Goal: Find specific page/section: Find specific page/section

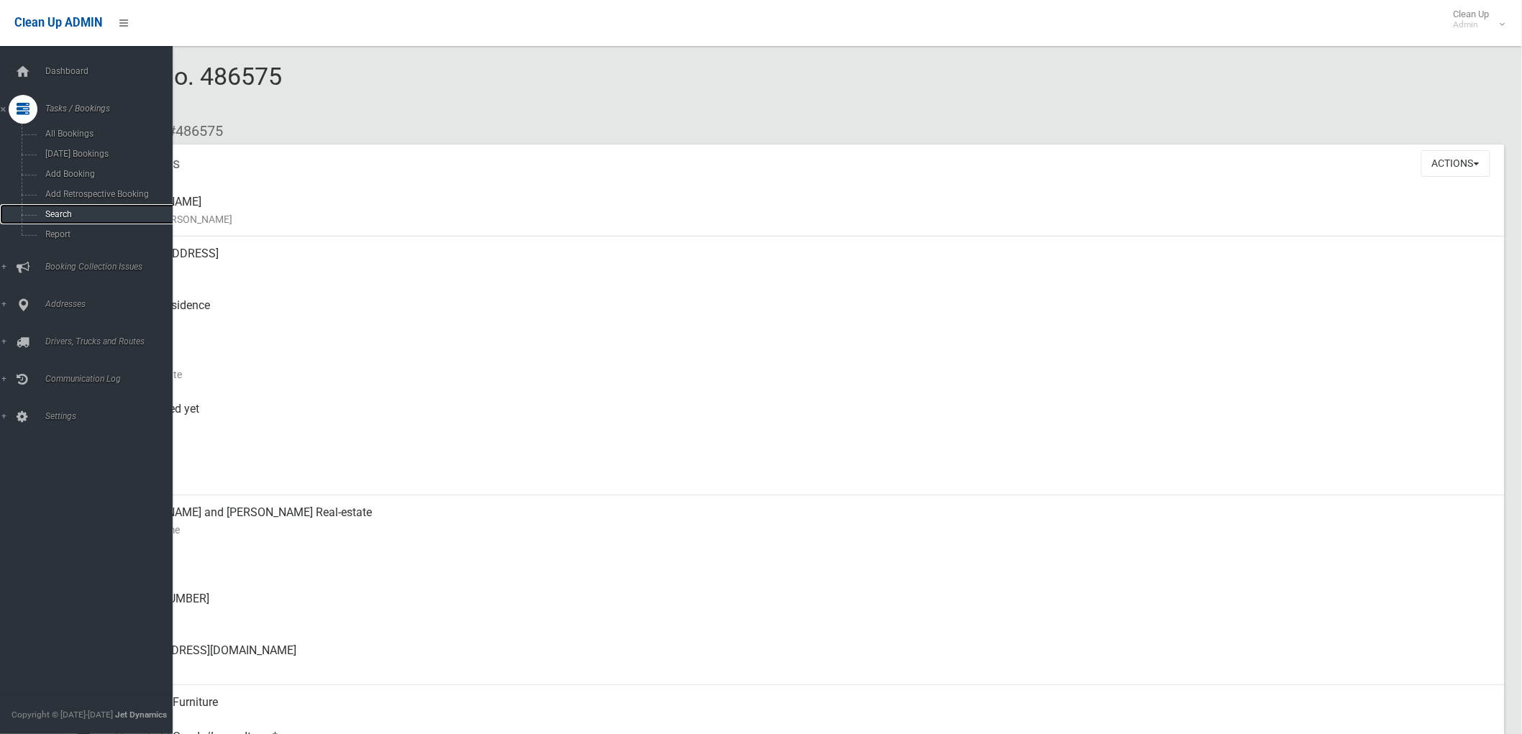
click at [56, 211] on span "Search" at bounding box center [107, 214] width 132 height 10
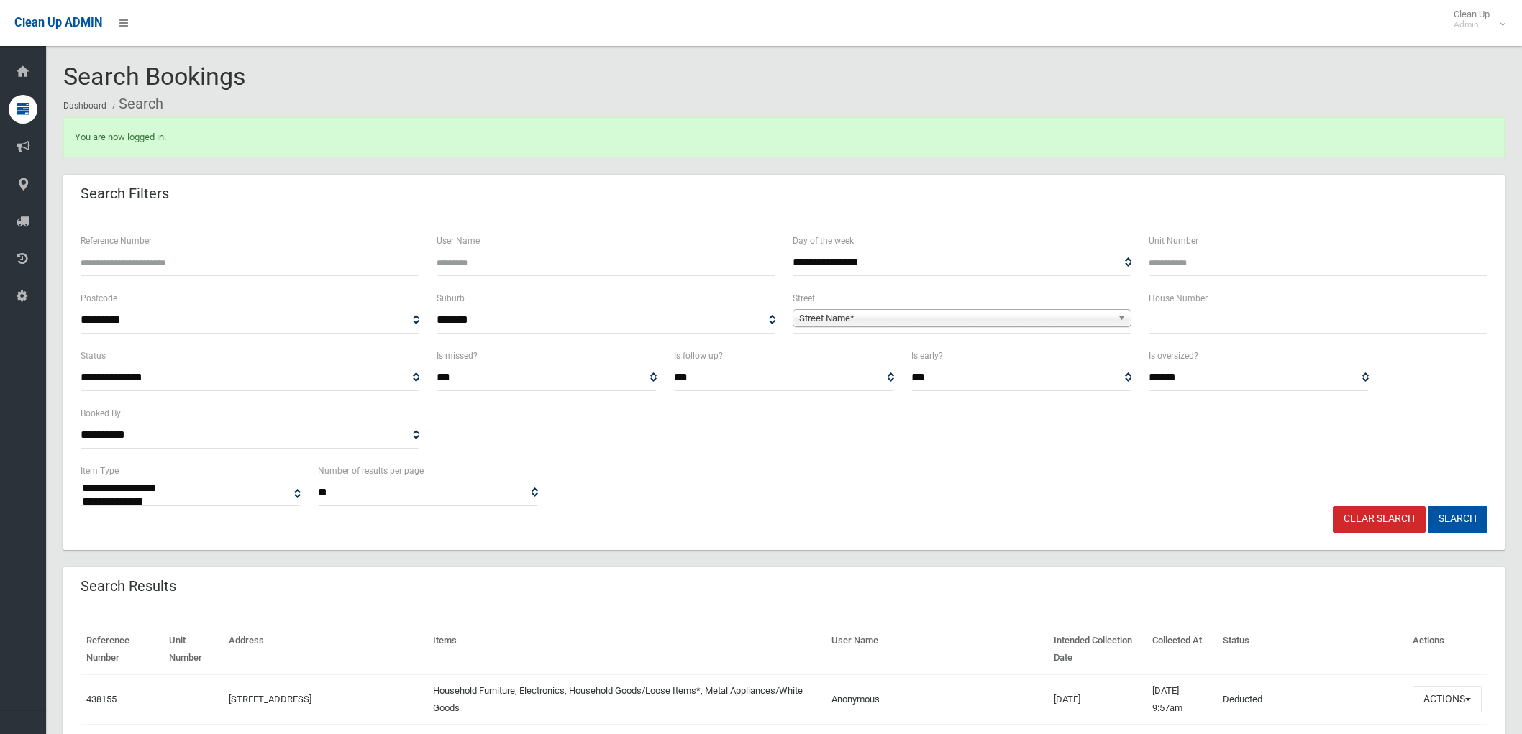
select select
click at [1264, 327] on input "text" at bounding box center [1318, 320] width 339 height 27
click at [1031, 327] on span "**********" at bounding box center [962, 320] width 339 height 27
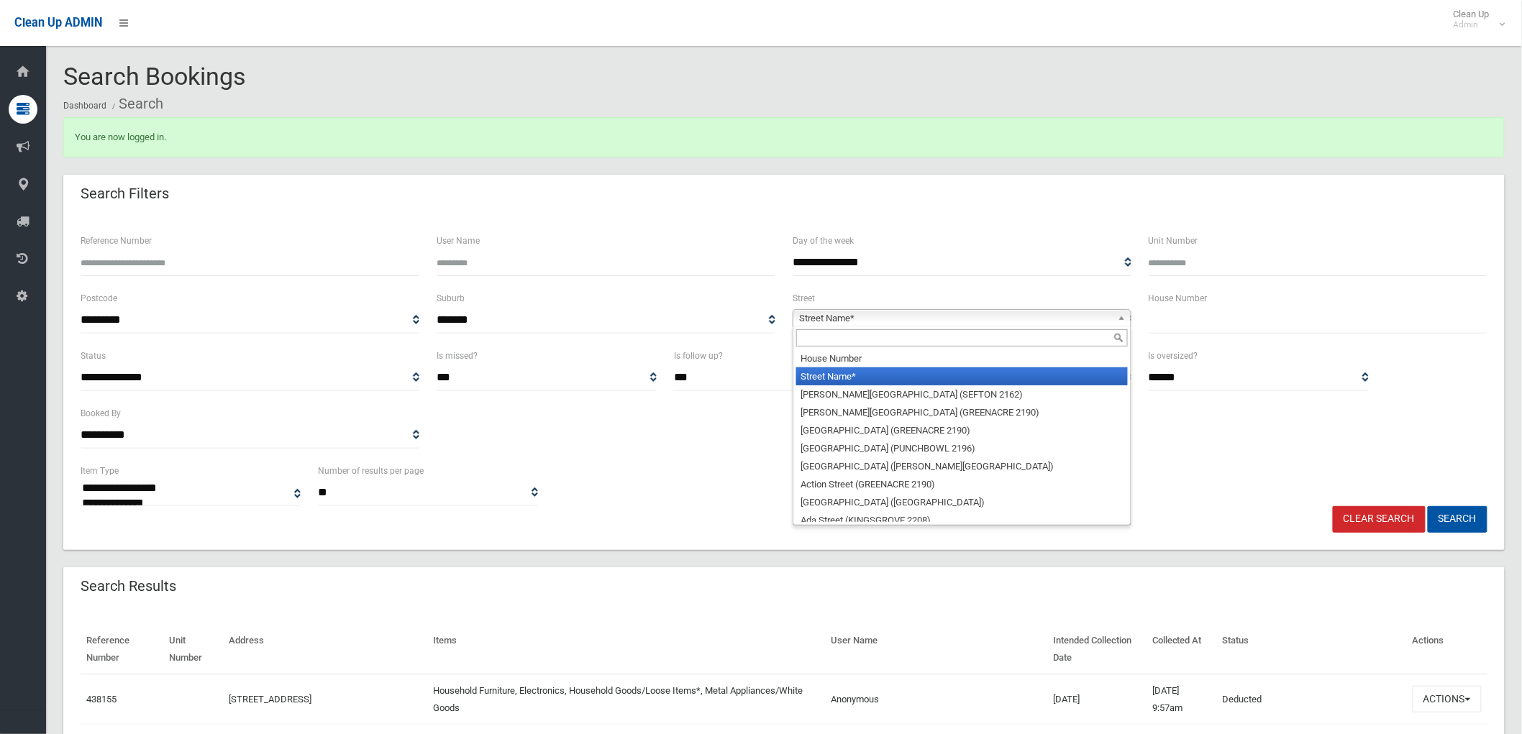
click at [1031, 320] on span "Street Name*" at bounding box center [955, 318] width 313 height 17
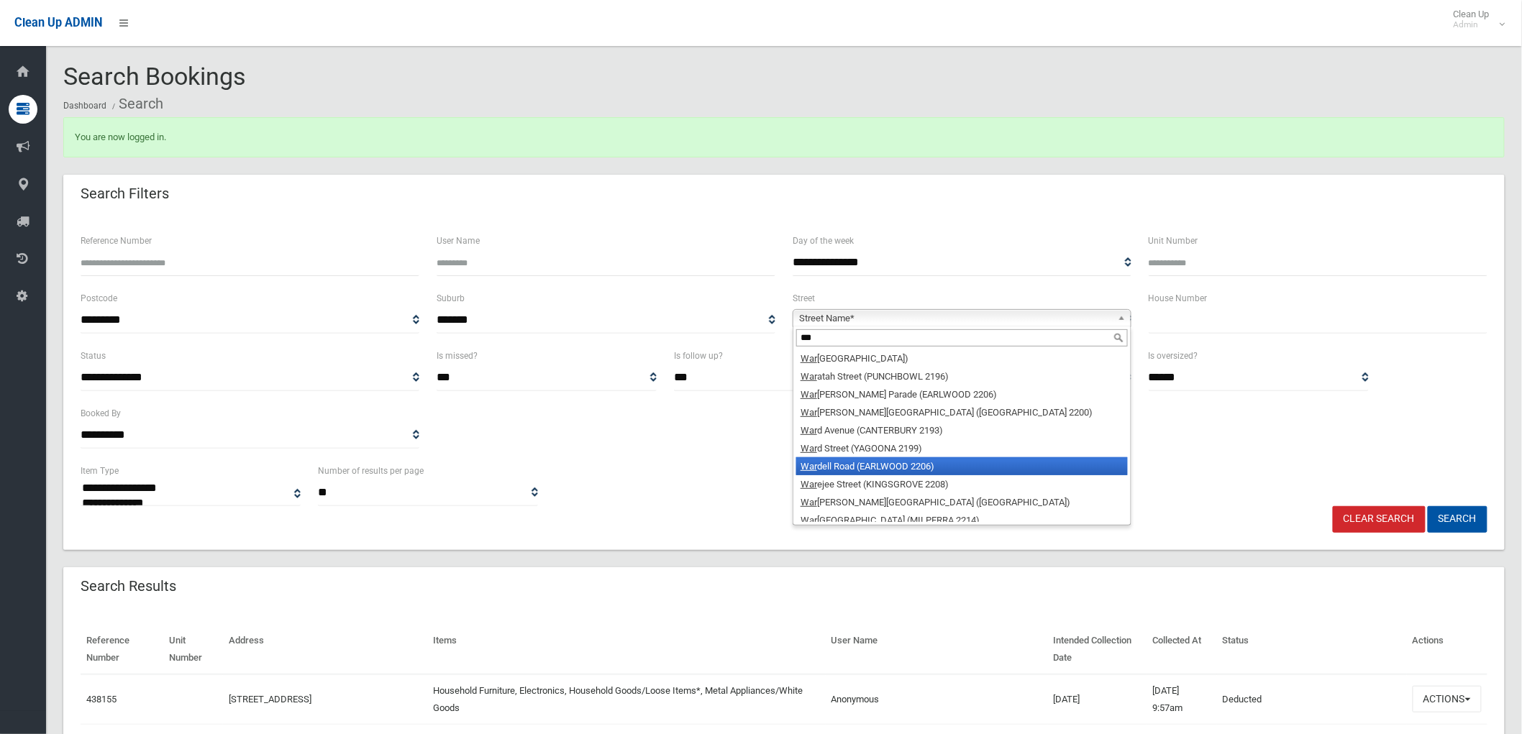
scroll to position [205, 0]
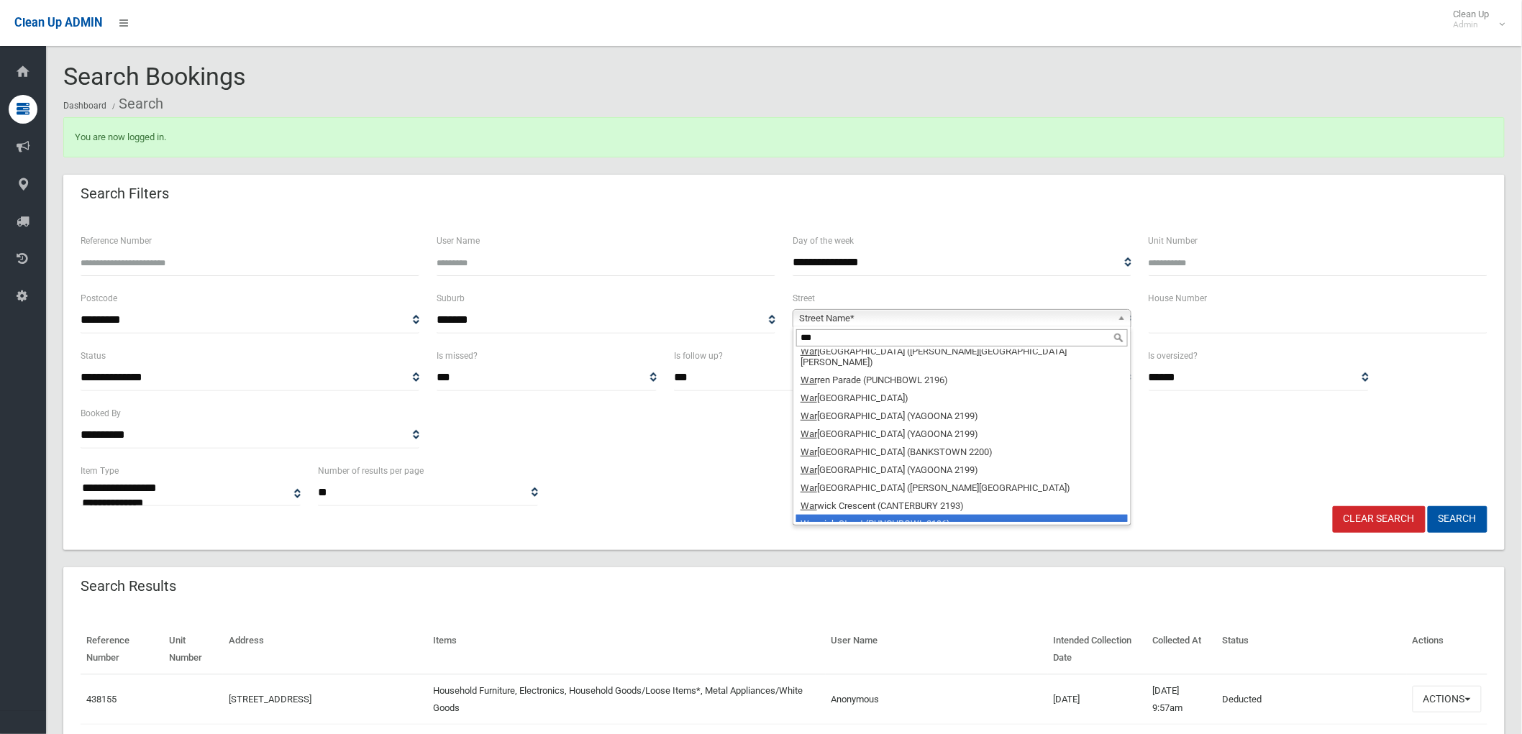
type input "***"
click at [909, 515] on li "War wick Street (PUNCHBOWL 2196)" at bounding box center [962, 524] width 332 height 18
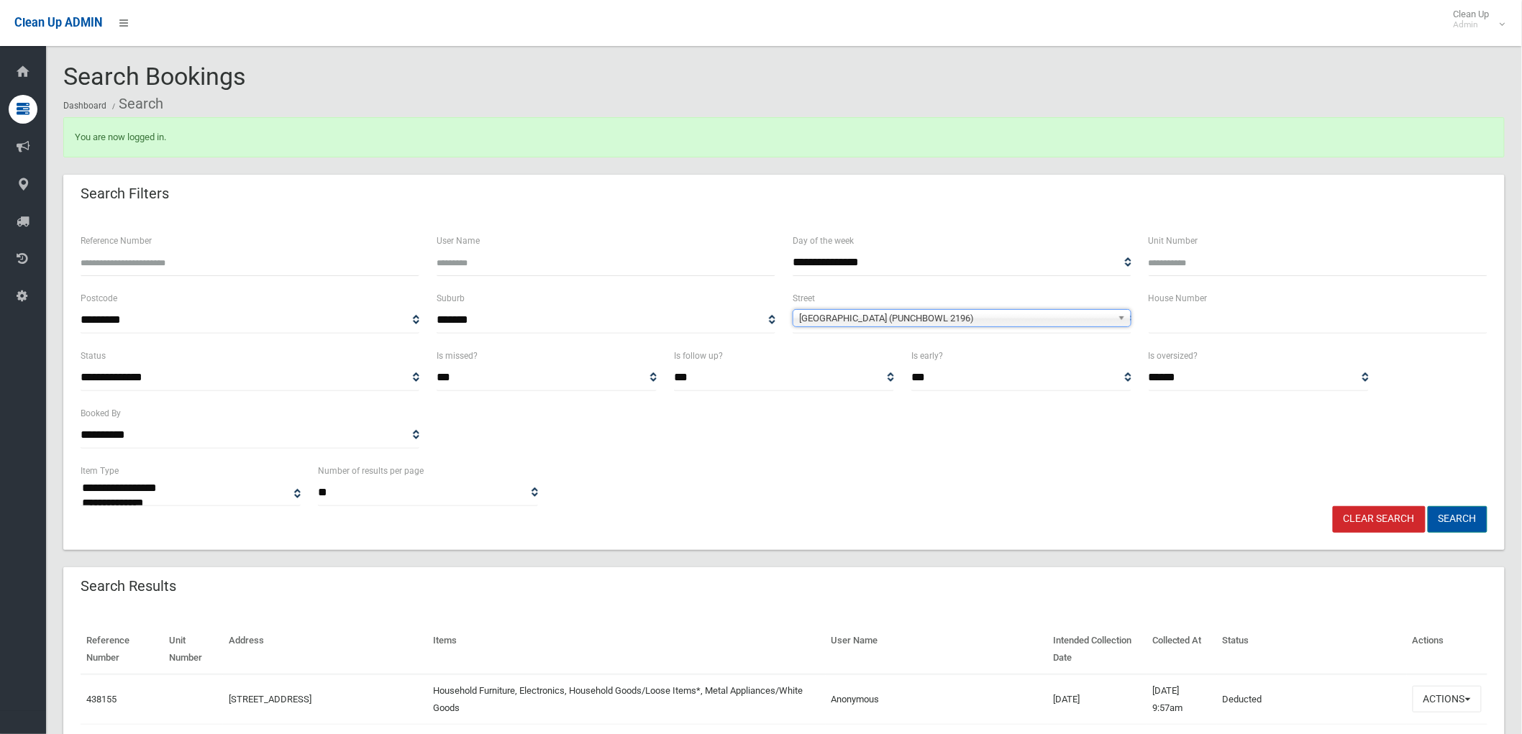
click at [1471, 519] on button "Search" at bounding box center [1458, 519] width 60 height 27
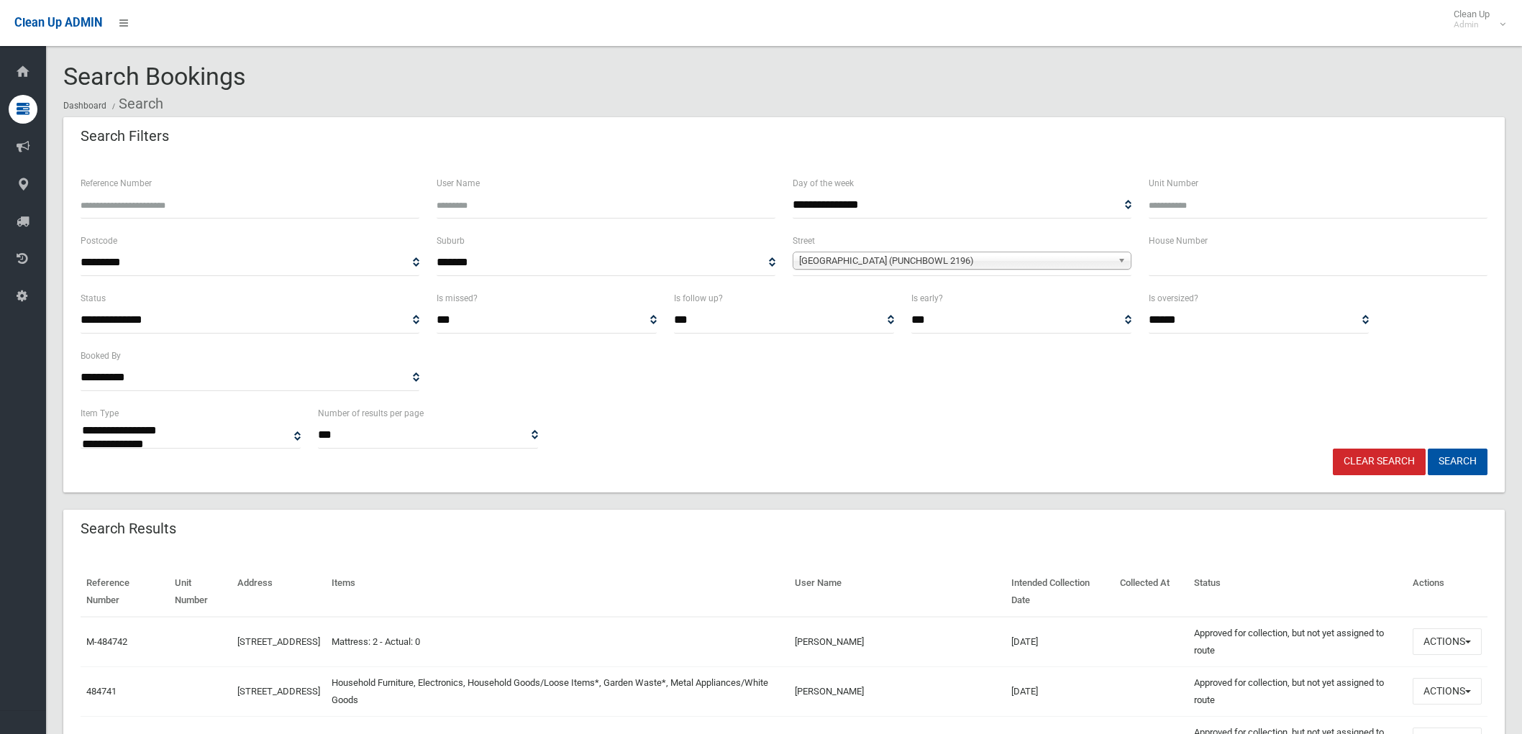
select select
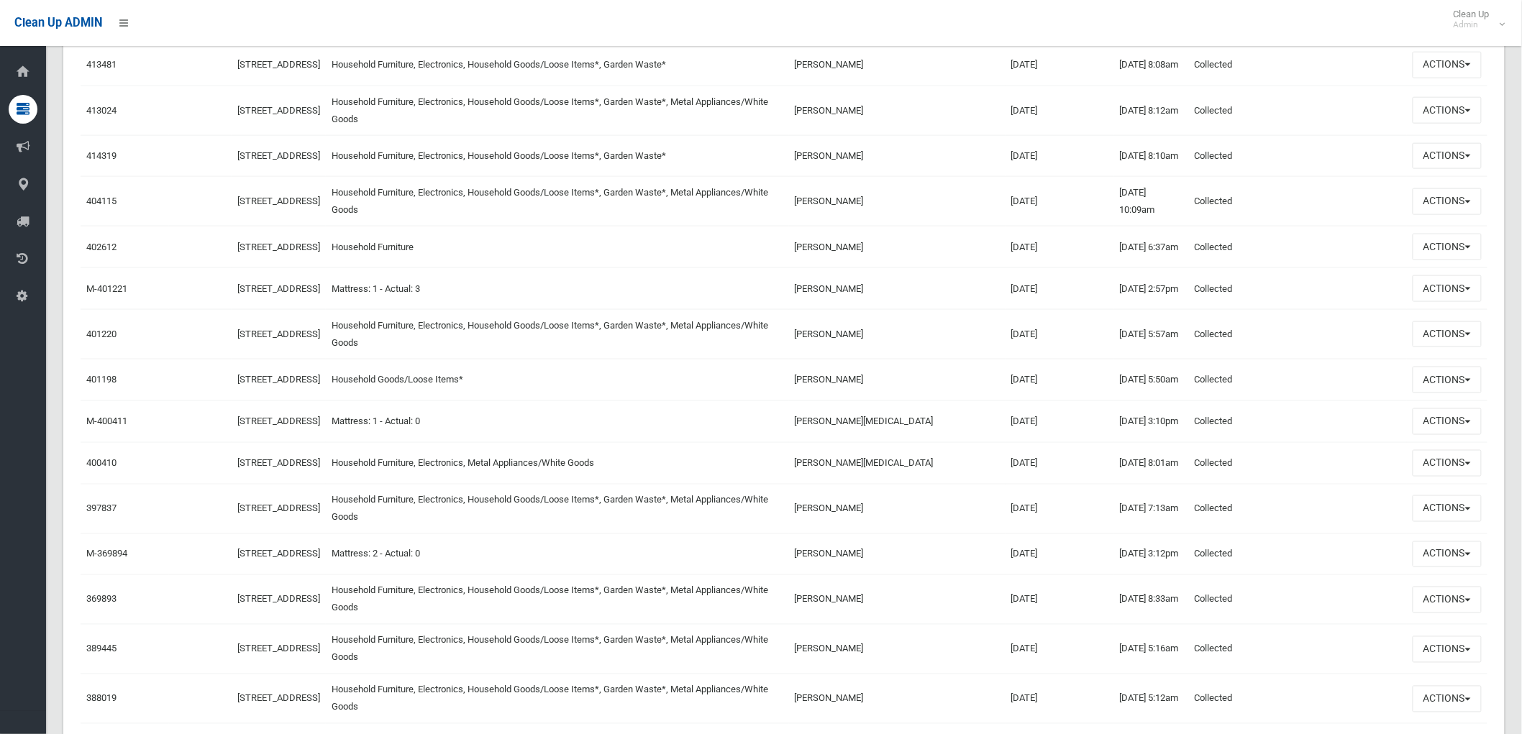
scroll to position [3036, 0]
